Goal: Communication & Community: Answer question/provide support

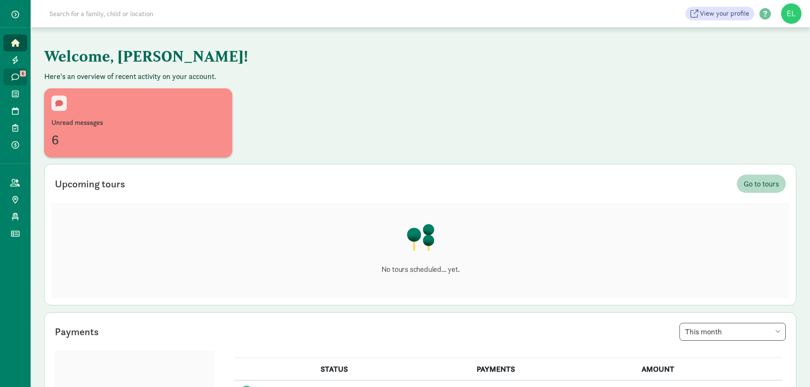
click at [15, 78] on icon at bounding box center [15, 77] width 8 height 8
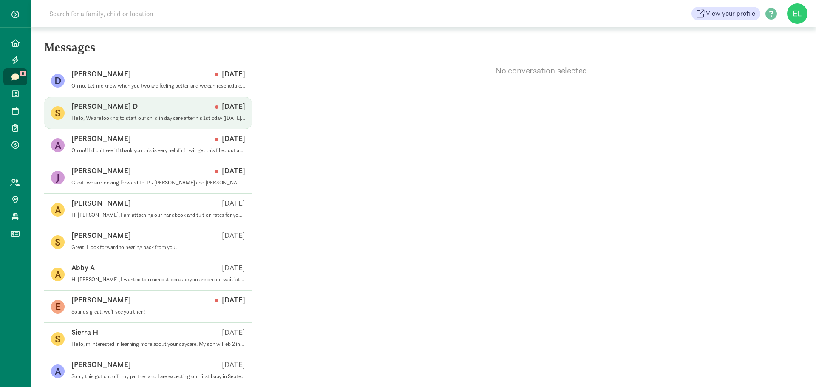
click at [181, 97] on div "S Stacey D Sep 04 Hello, We are looking to start our child in day care after hi…" at bounding box center [148, 113] width 208 height 32
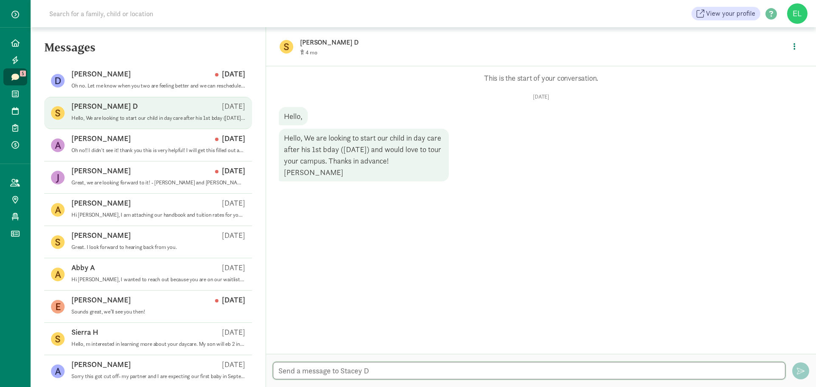
click at [382, 374] on textarea at bounding box center [529, 370] width 513 height 17
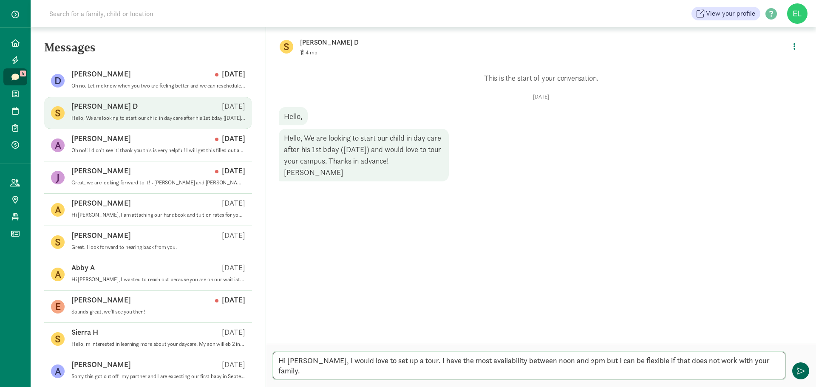
type textarea "Hi Stacey, I would love to set up a tour. I have the most availability between …"
click at [802, 371] on span "button" at bounding box center [801, 371] width 8 height 8
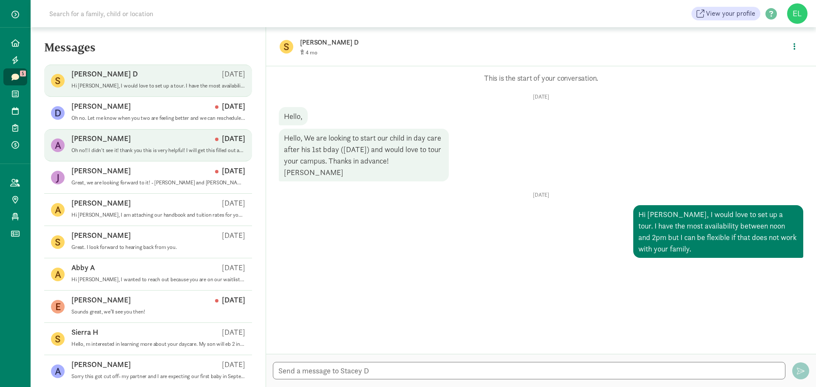
click at [164, 142] on div "Andrew B Aug 21" at bounding box center [158, 140] width 174 height 14
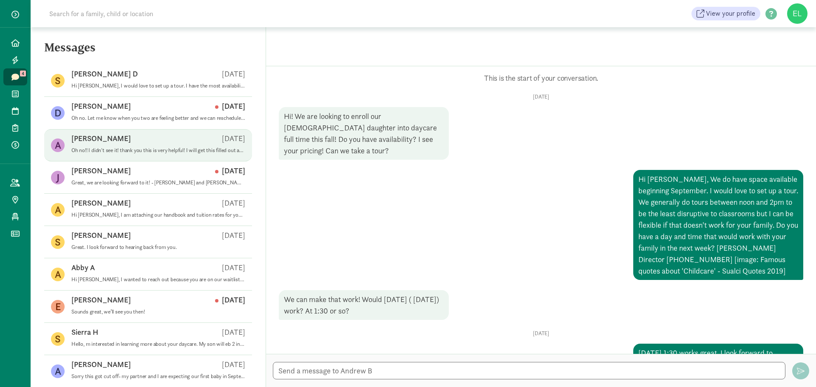
scroll to position [337, 0]
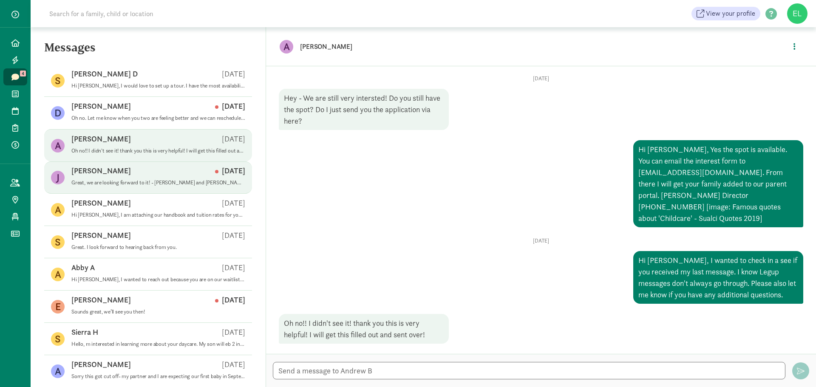
click at [164, 179] on p "Great, we are looking forward to it! - Joseph and Janece Sutton" at bounding box center [158, 182] width 174 height 7
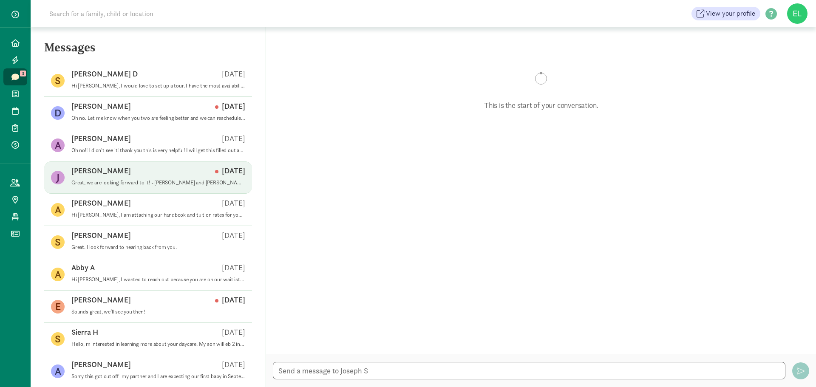
scroll to position [280, 0]
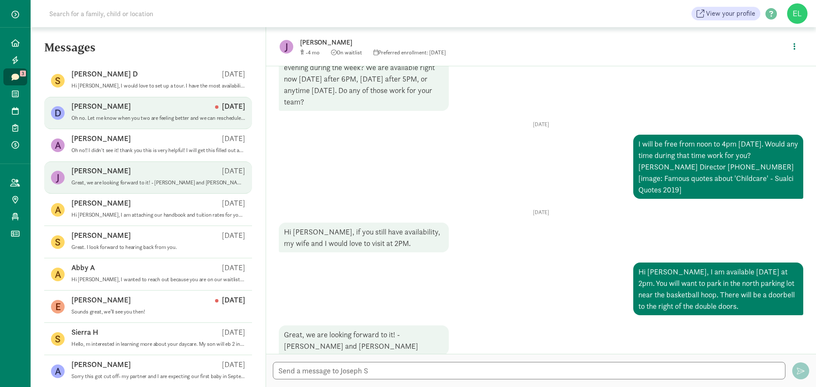
click at [201, 105] on div "Diana C Sep 08" at bounding box center [158, 108] width 174 height 14
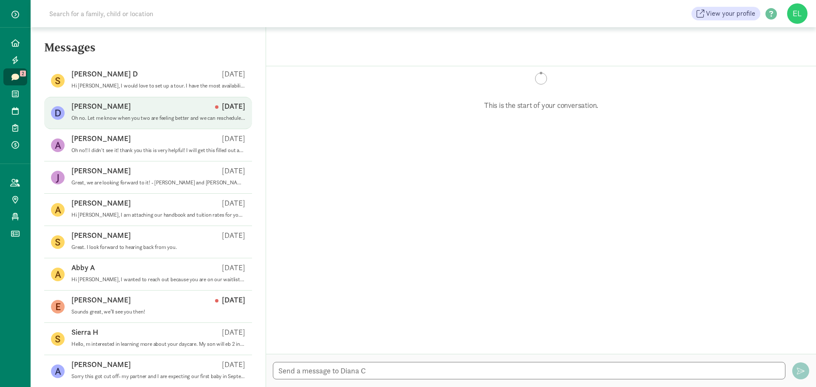
scroll to position [220, 0]
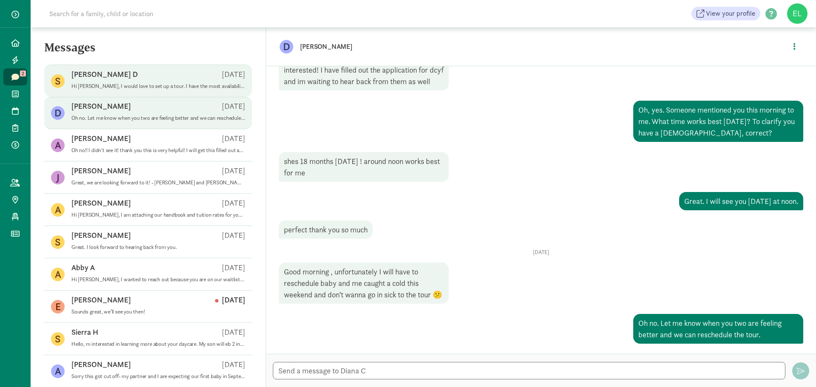
click at [187, 81] on div "Stacey D Sep 08" at bounding box center [158, 76] width 174 height 14
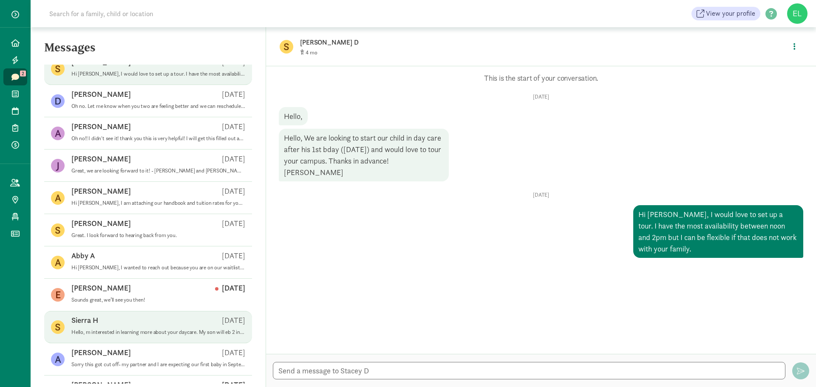
scroll to position [0, 0]
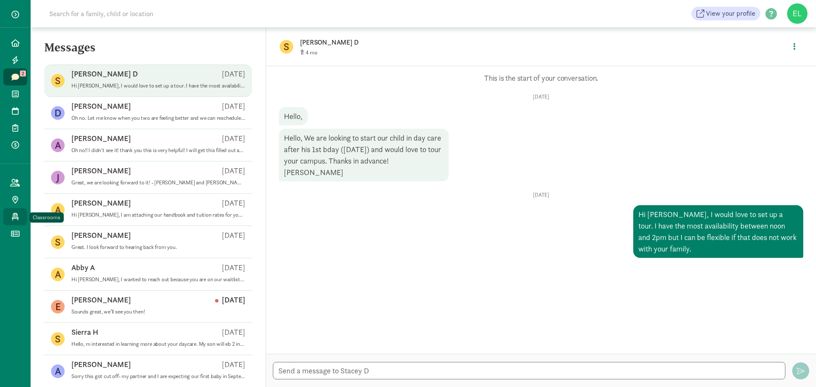
click at [13, 218] on icon at bounding box center [15, 217] width 7 height 8
